Goal: Task Accomplishment & Management: Use online tool/utility

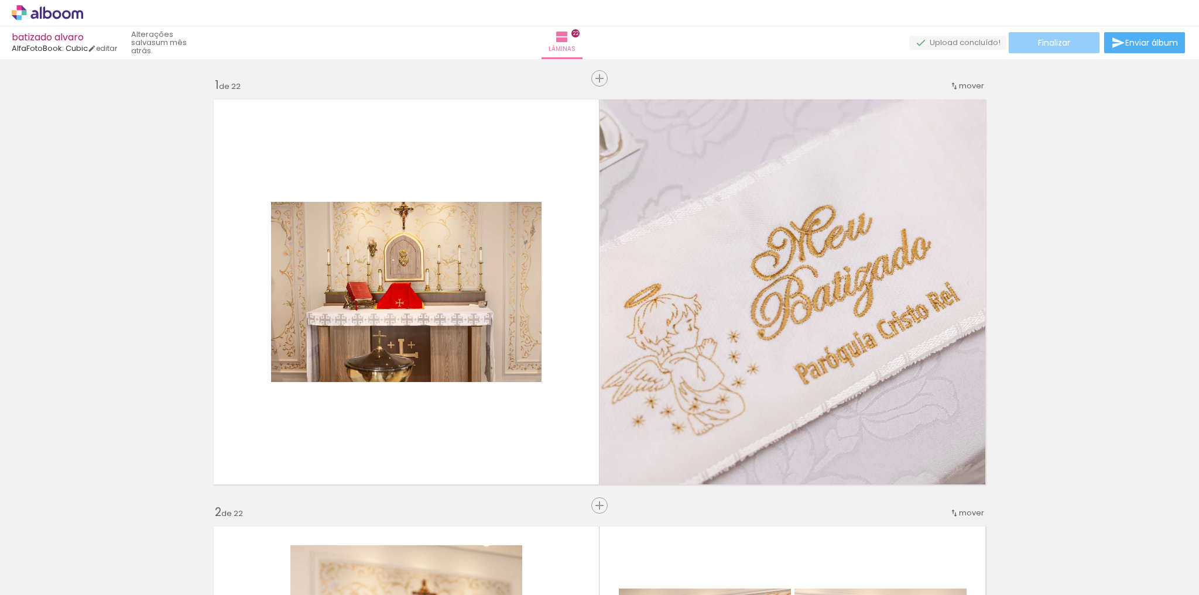
click at [1077, 42] on paper-button "Finalizar" at bounding box center [1054, 42] width 91 height 21
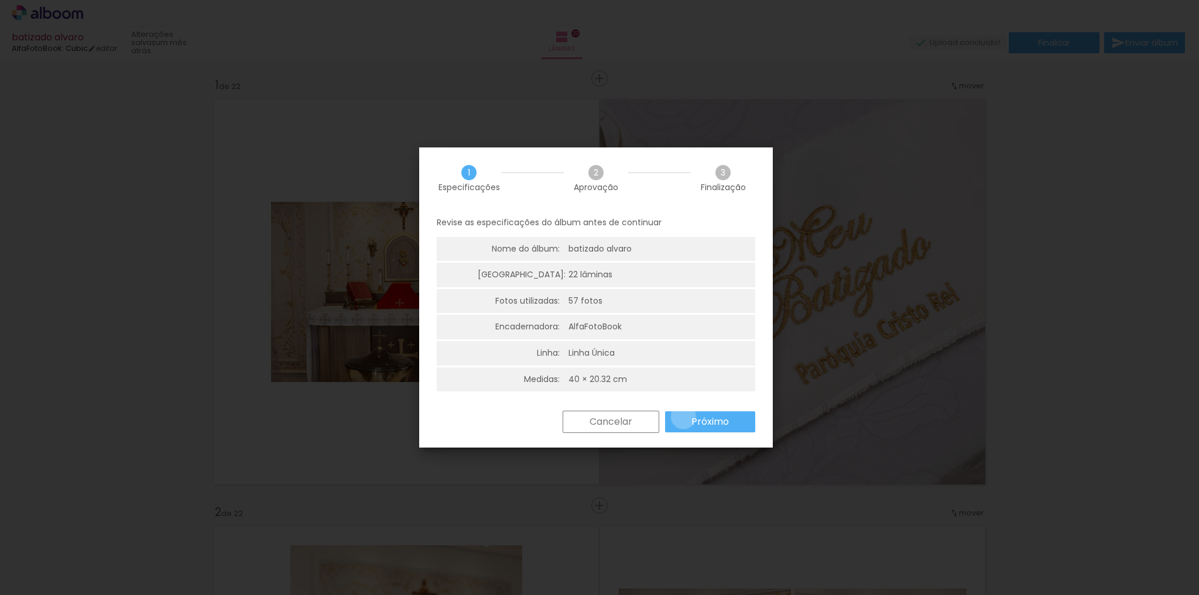
click at [683, 417] on paper-button "Próximo" at bounding box center [710, 421] width 90 height 21
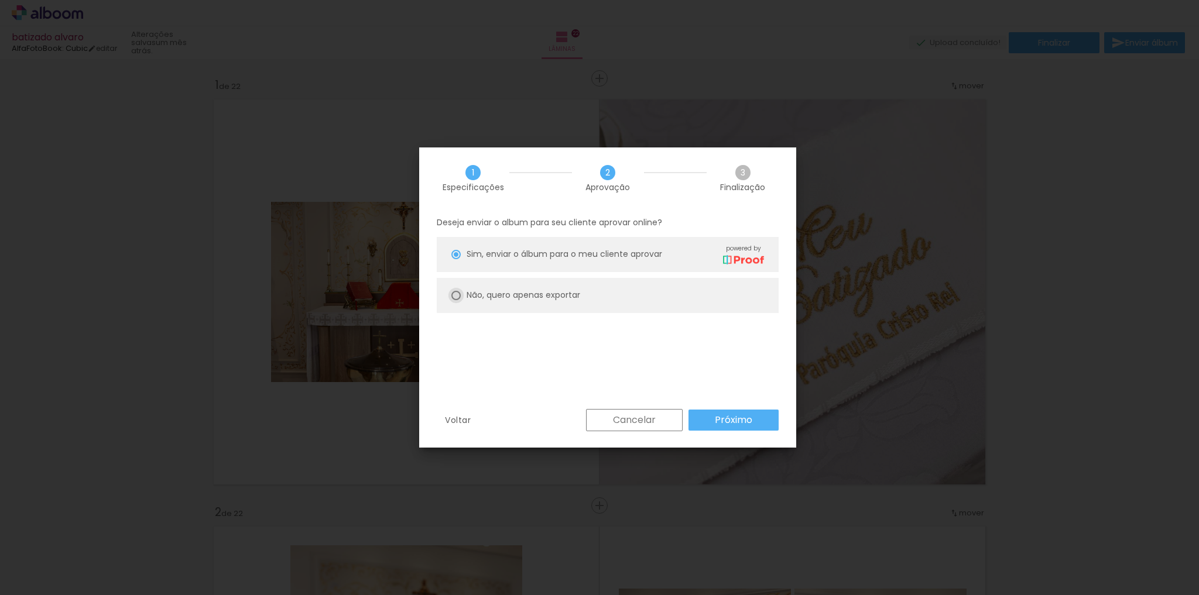
click at [458, 295] on div at bounding box center [455, 295] width 9 height 9
type paper-radio-button "on"
click at [0, 0] on slot "Próximo" at bounding box center [0, 0] width 0 height 0
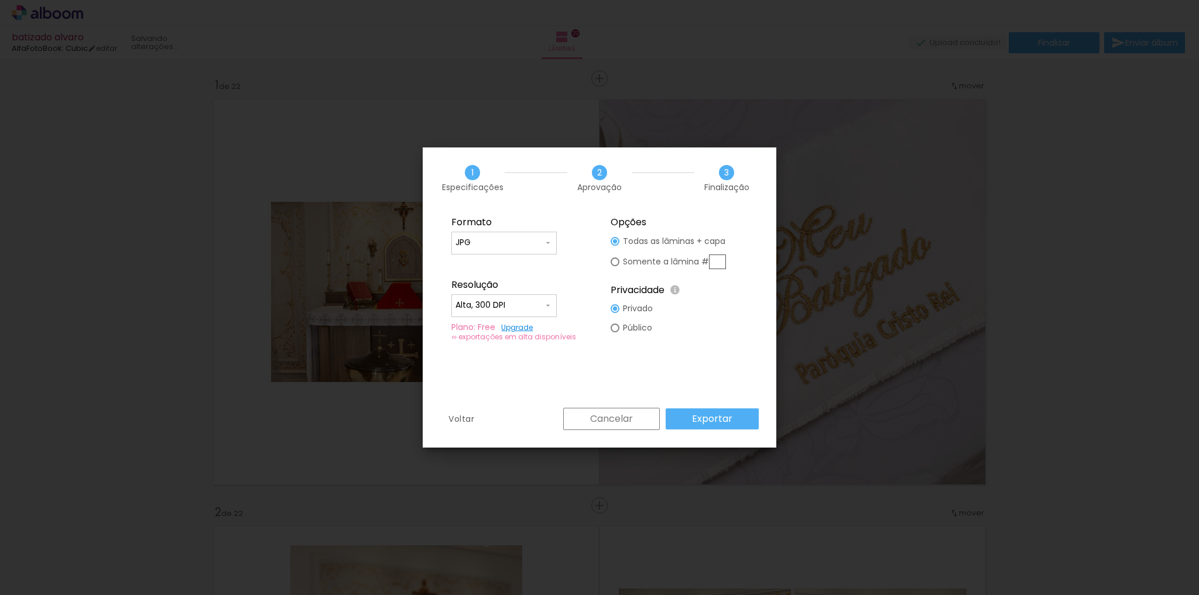
type input "Alta, 300 DPI"
click at [0, 0] on slot "Exportar" at bounding box center [0, 0] width 0 height 0
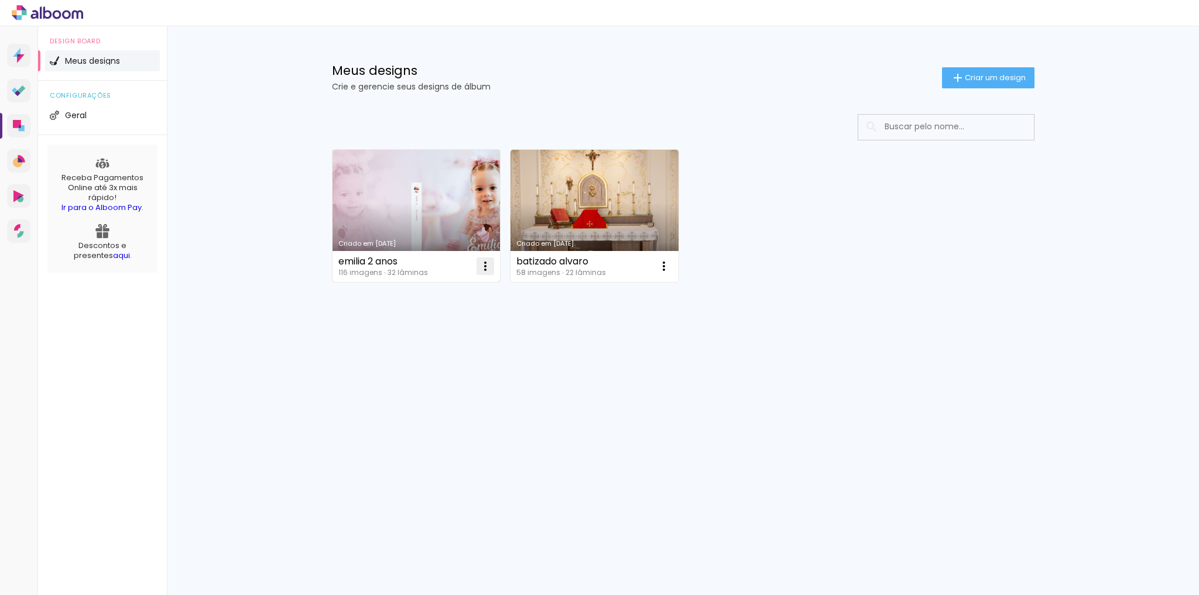
click at [488, 268] on iron-icon at bounding box center [485, 266] width 14 height 14
click at [459, 314] on span "Fazer uma cópia" at bounding box center [441, 317] width 68 height 8
type input "Cópia de emilia 2 anos"
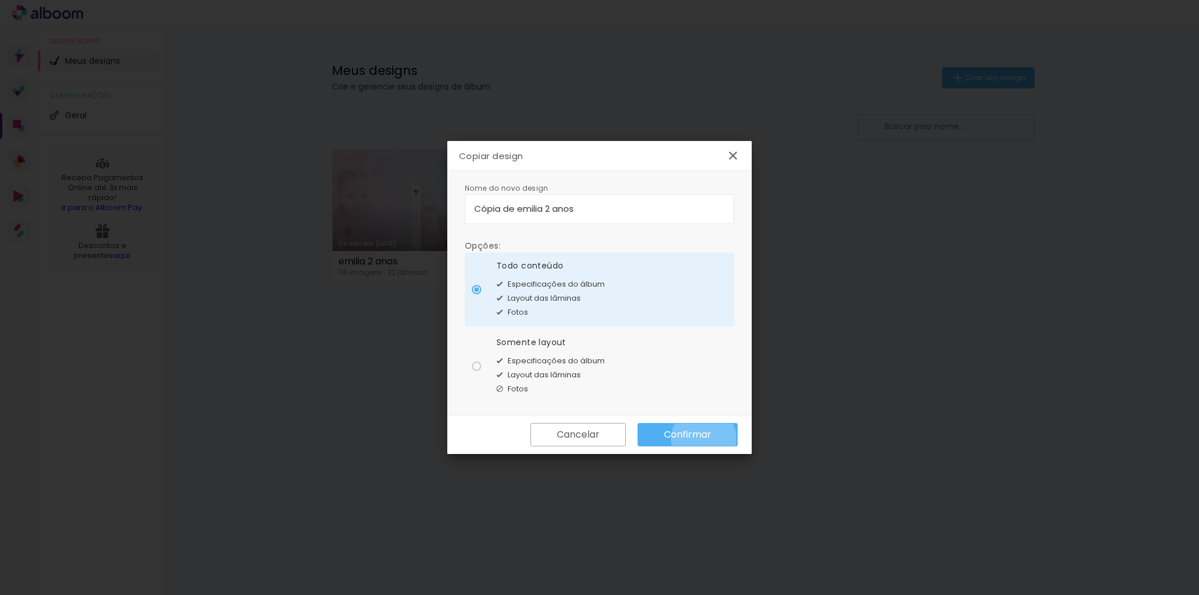
click at [0, 0] on slot "Confirmar" at bounding box center [0, 0] width 0 height 0
